Goal: Information Seeking & Learning: Find specific fact

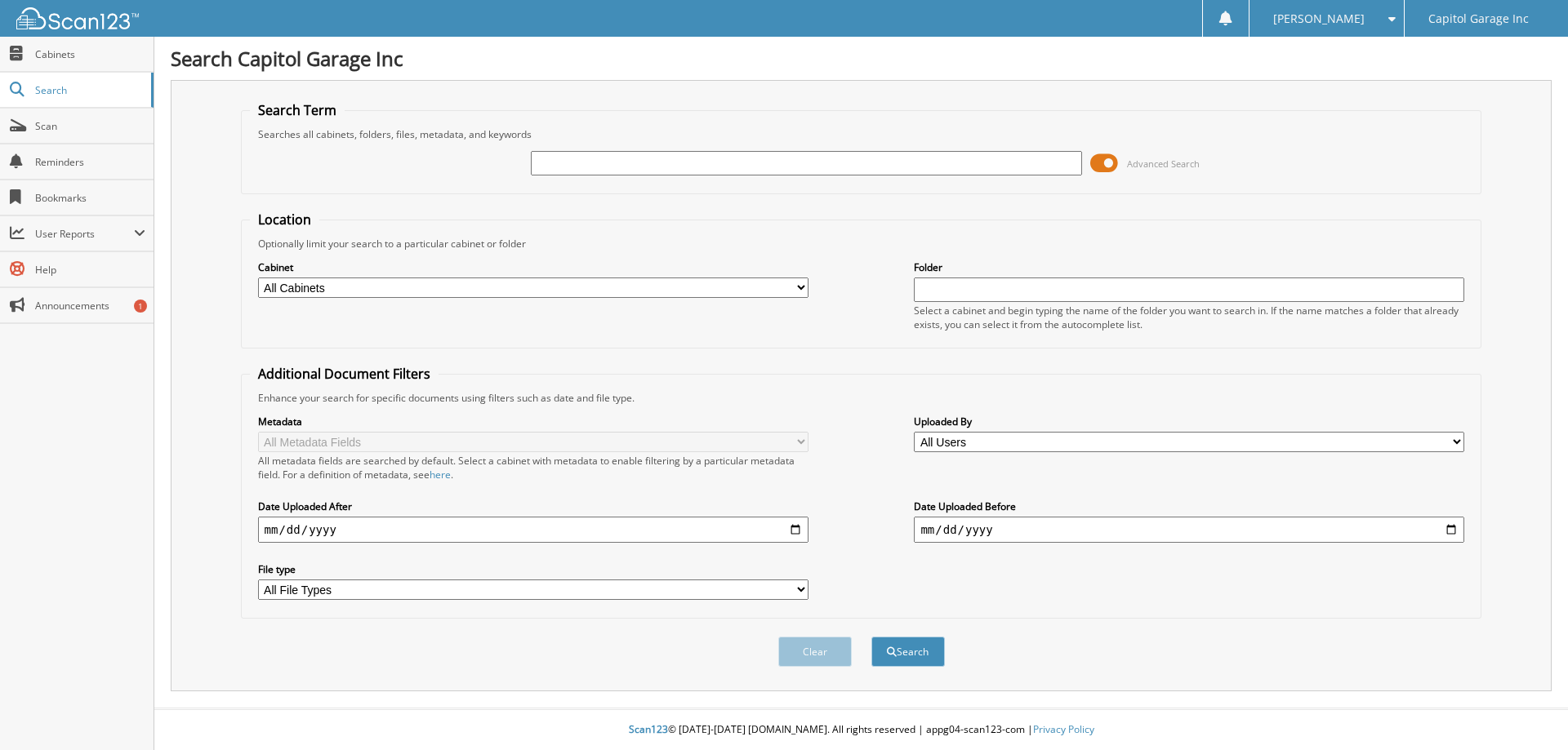
click at [637, 166] on input "text" at bounding box center [806, 164] width 550 height 25
paste input "12131T"
type input "12131T"
click at [871, 637] on button "Search" at bounding box center [907, 652] width 74 height 31
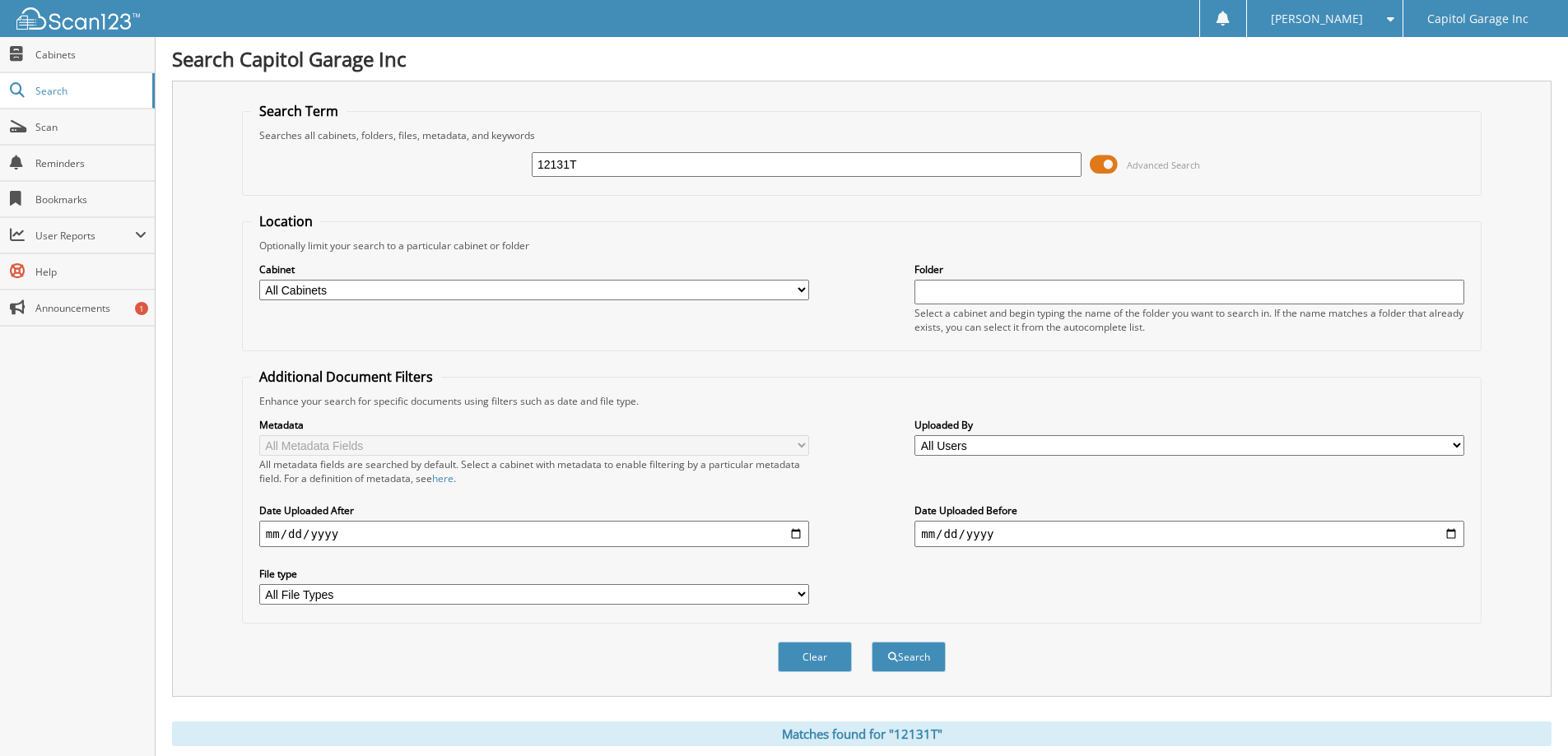
scroll to position [228, 0]
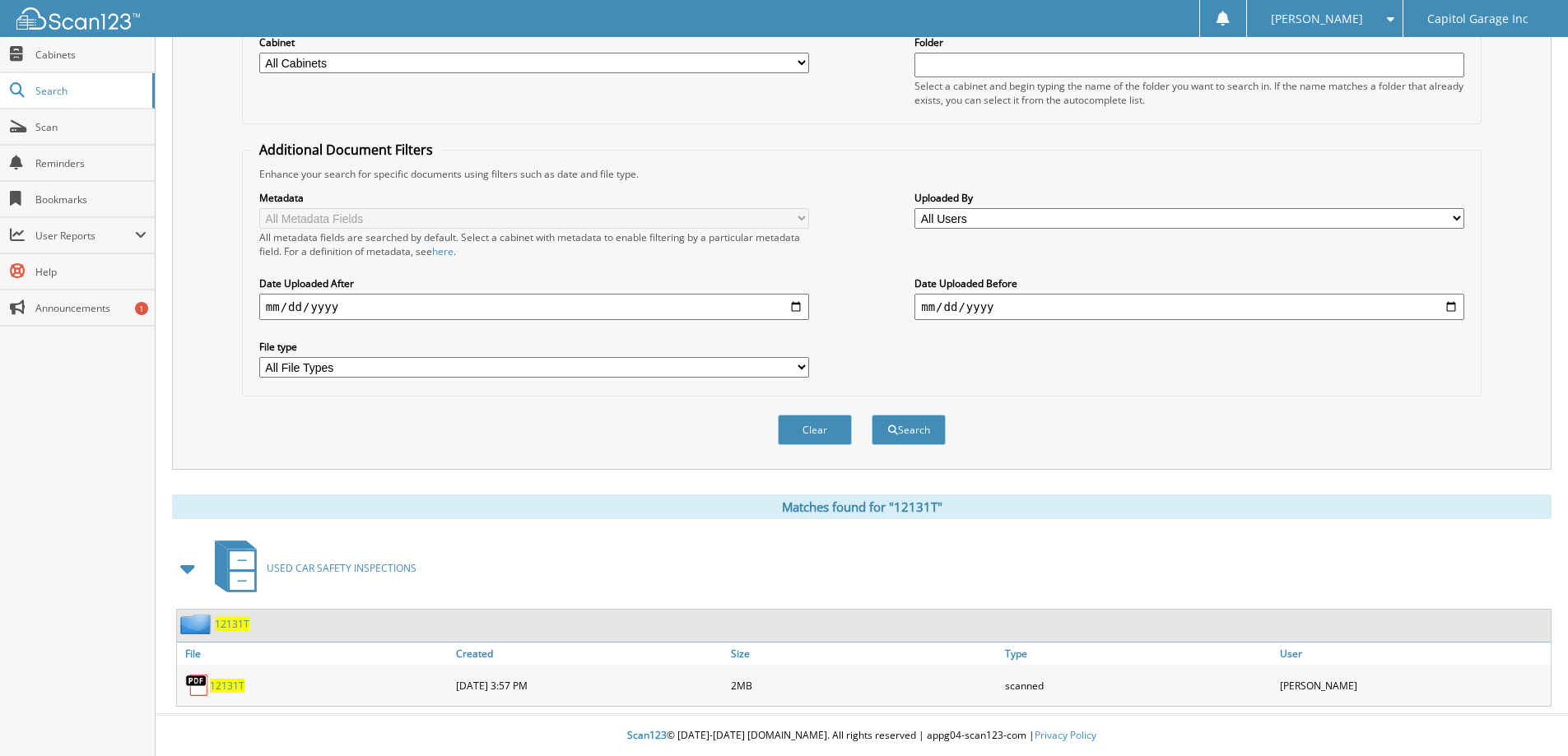
click at [213, 681] on span "12131T" at bounding box center [228, 686] width 35 height 14
click at [1530, 187] on div "Search Term Searches all cabinets, folders, files, metadata, and keywords 12131…" at bounding box center [861, 161] width 1379 height 616
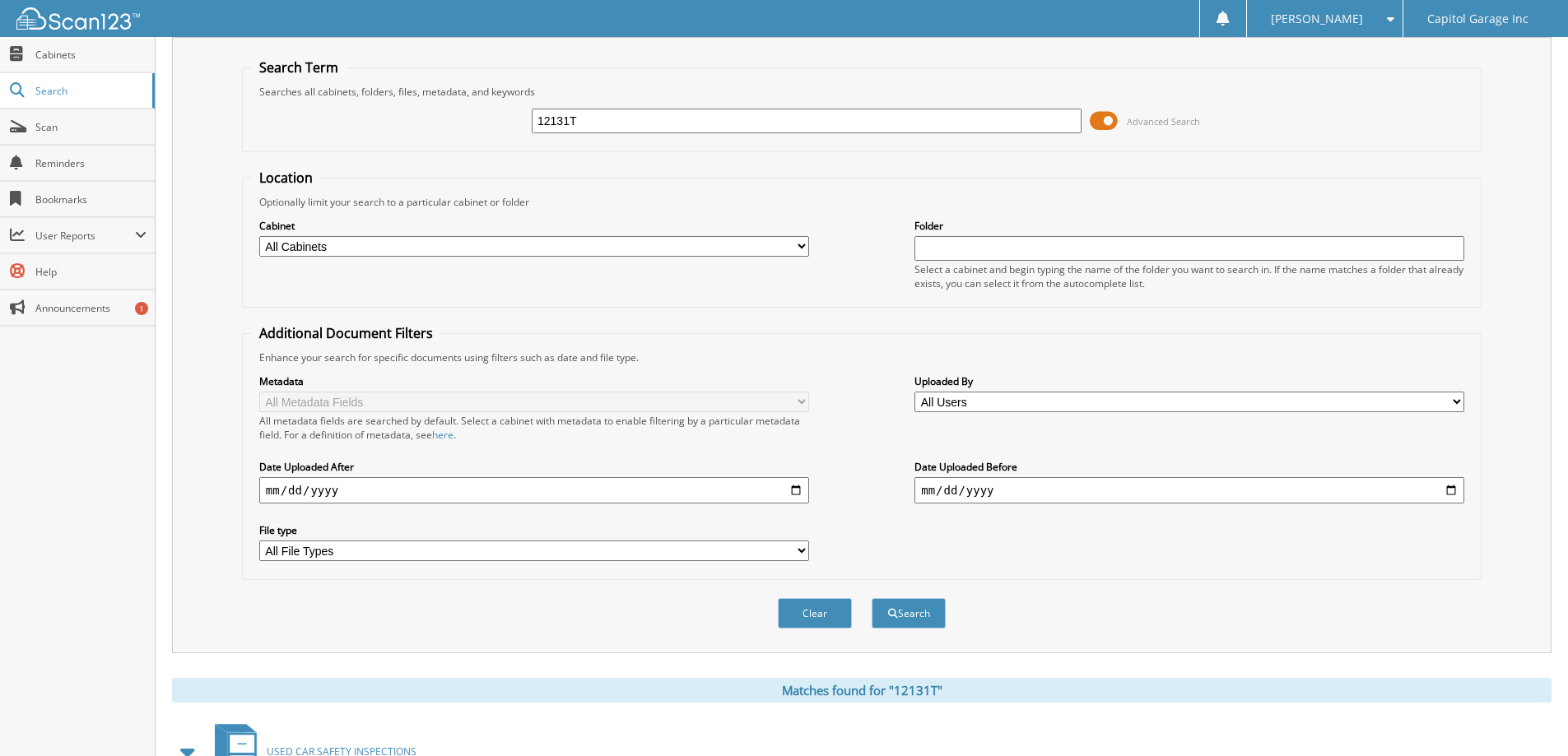
scroll to position [0, 0]
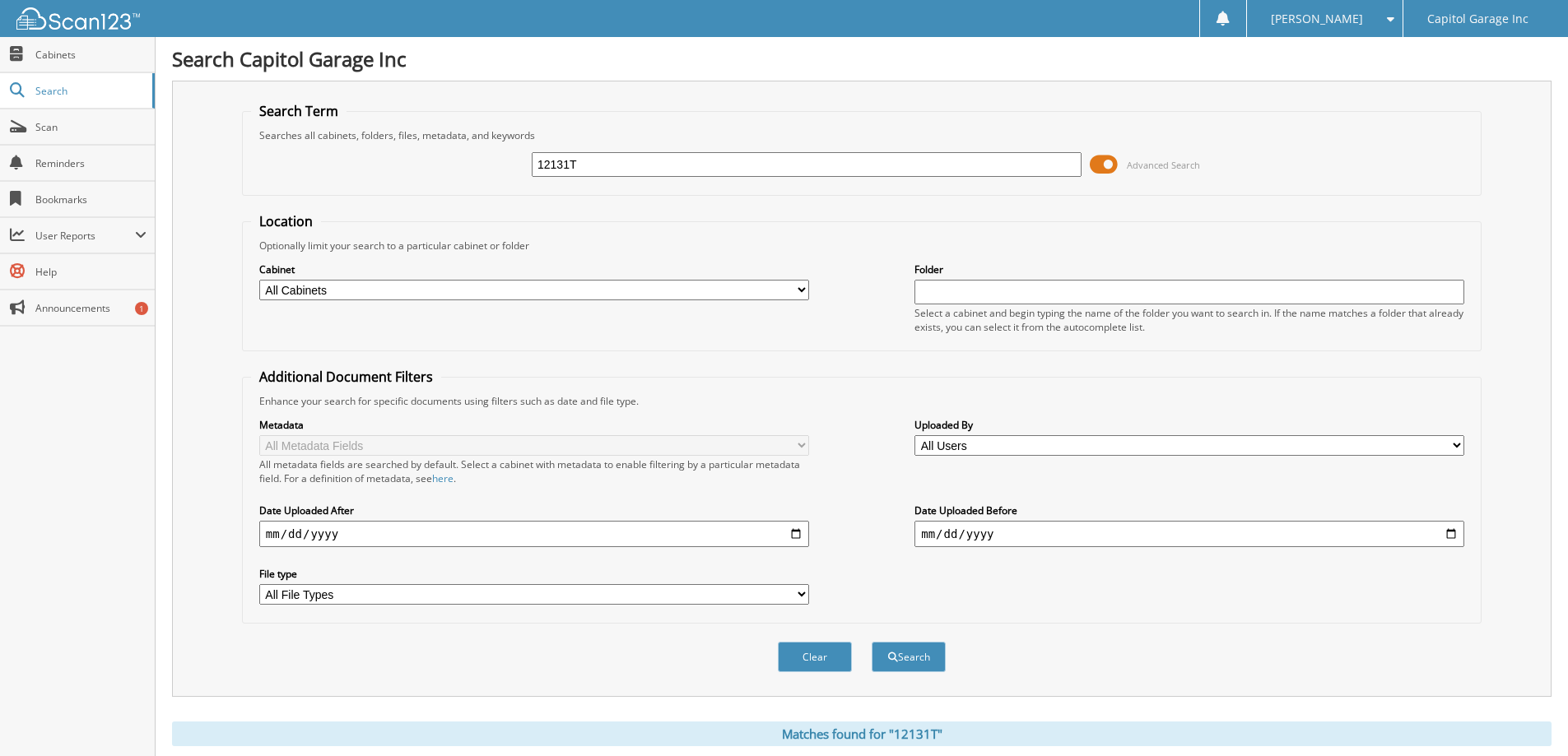
drag, startPoint x: 586, startPoint y: 166, endPoint x: 489, endPoint y: 178, distance: 97.7
click at [489, 178] on div "12131T Advanced Search" at bounding box center [861, 165] width 1221 height 44
type input "12132t"
click at [872, 642] on button "Search" at bounding box center [908, 658] width 74 height 31
